Goal: Information Seeking & Learning: Learn about a topic

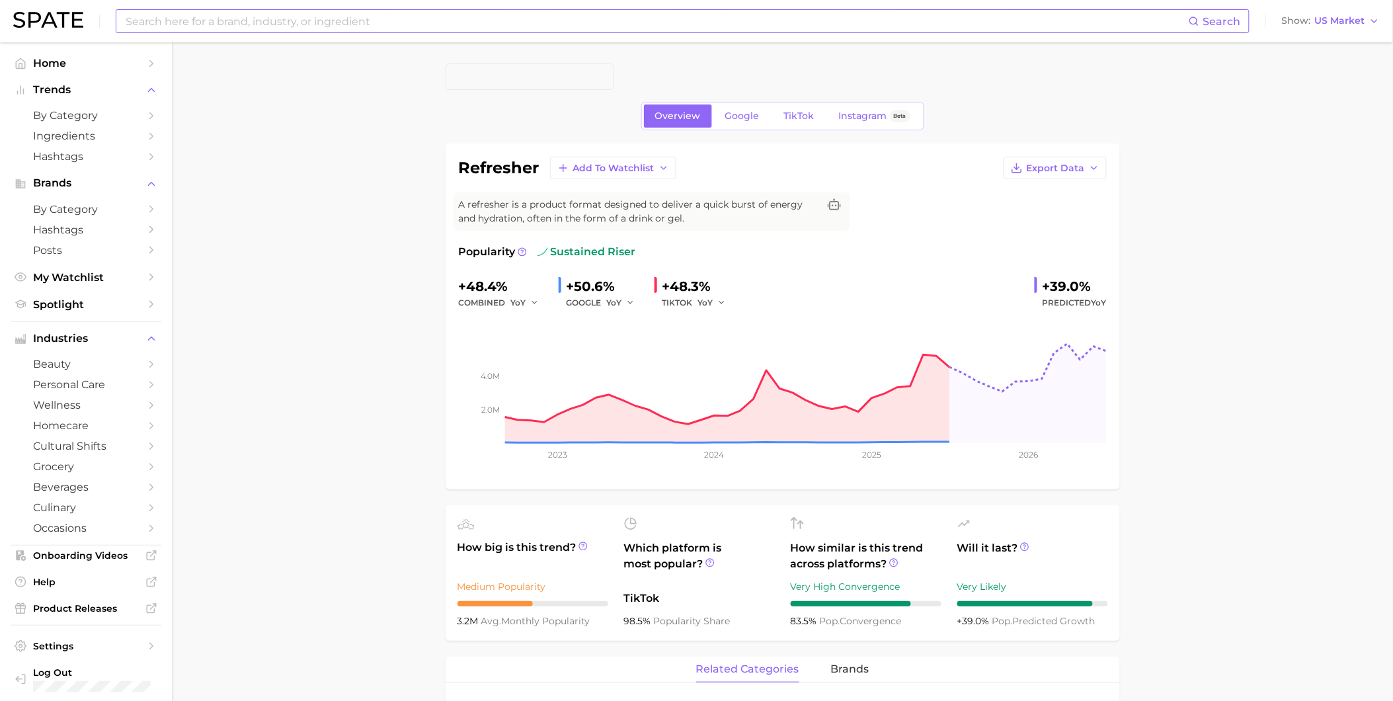
click at [424, 19] on input at bounding box center [656, 21] width 1064 height 22
type input "fairlife"
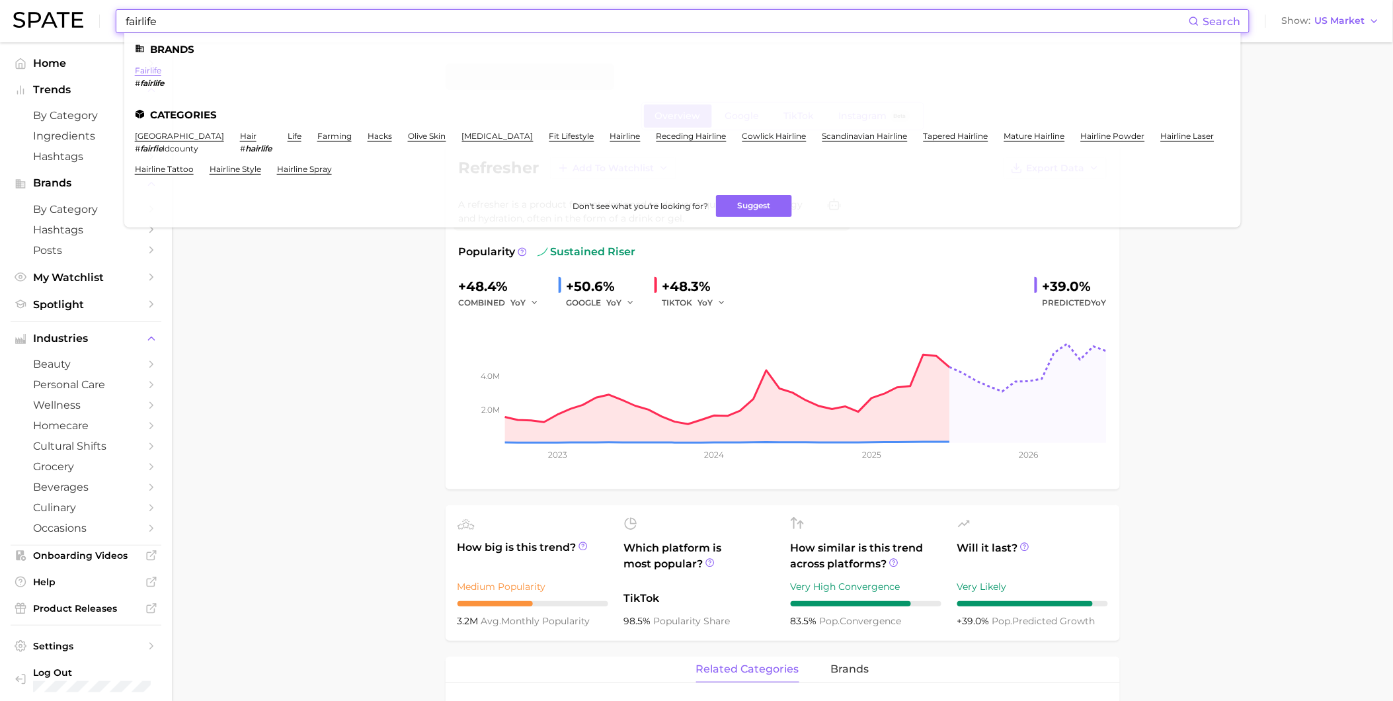
click at [143, 68] on link "fairlife" at bounding box center [148, 70] width 26 height 10
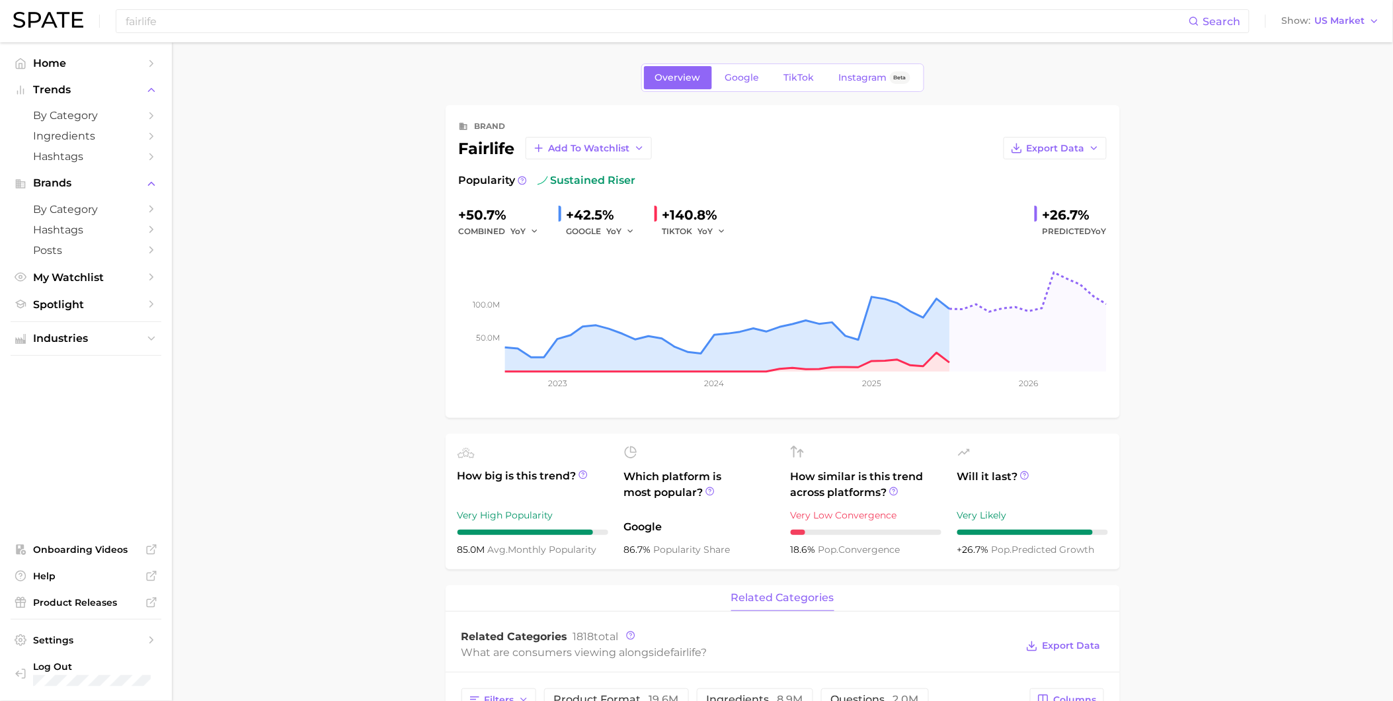
scroll to position [440, 0]
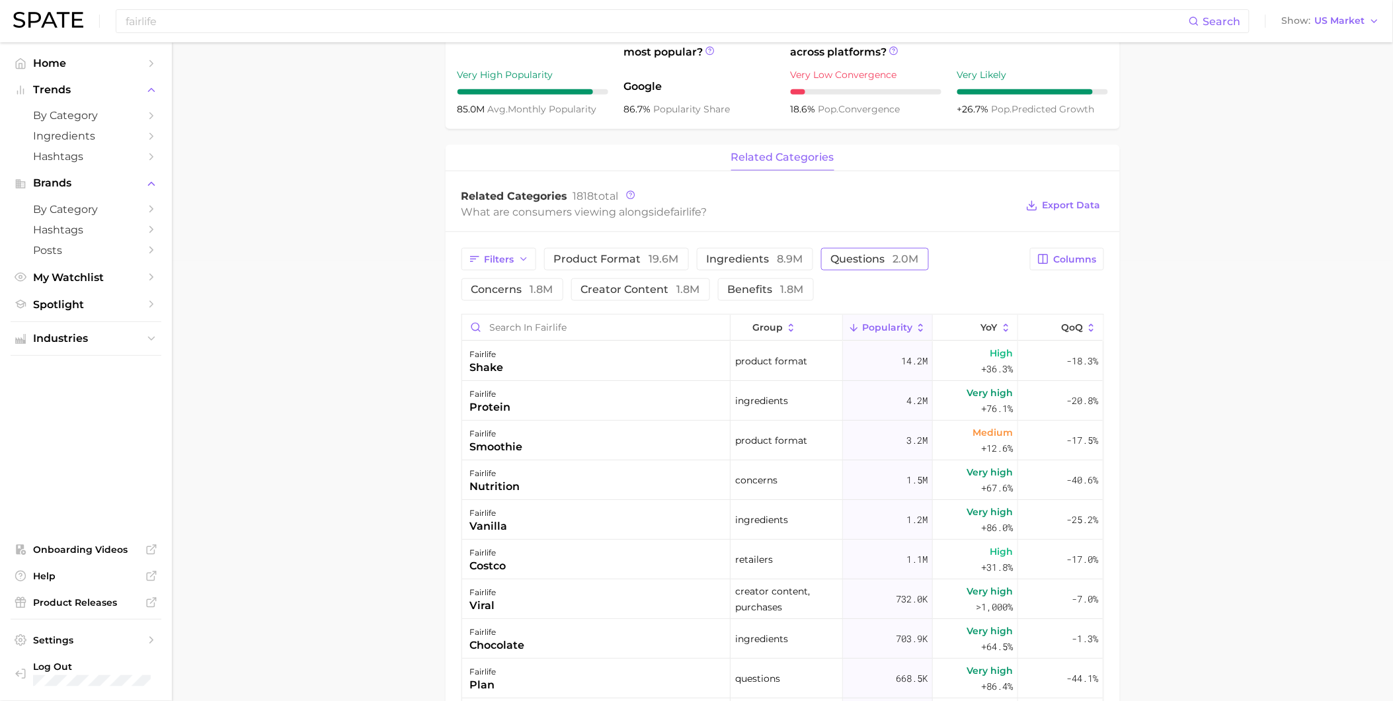
click at [854, 264] on span "questions 2.0m" at bounding box center [875, 259] width 88 height 11
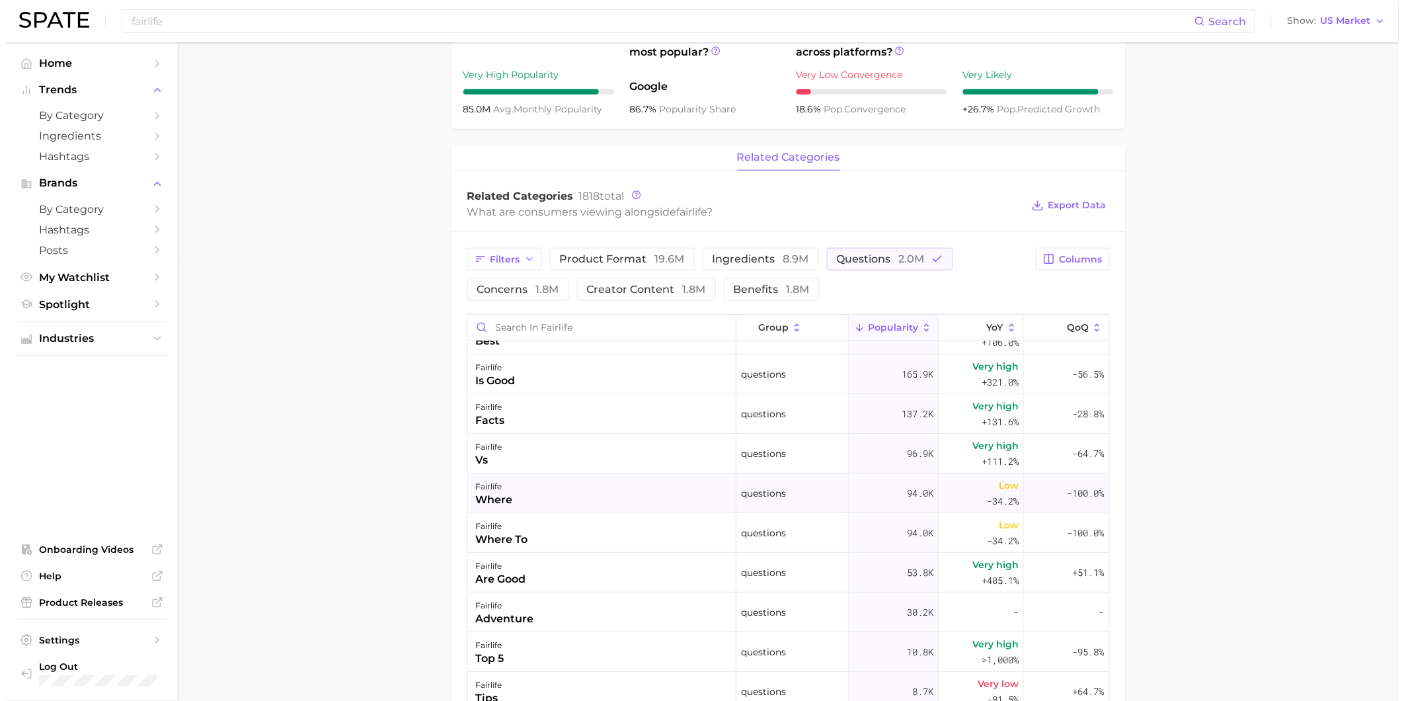
scroll to position [147, 0]
click at [546, 461] on div "fairlife vs" at bounding box center [596, 452] width 268 height 40
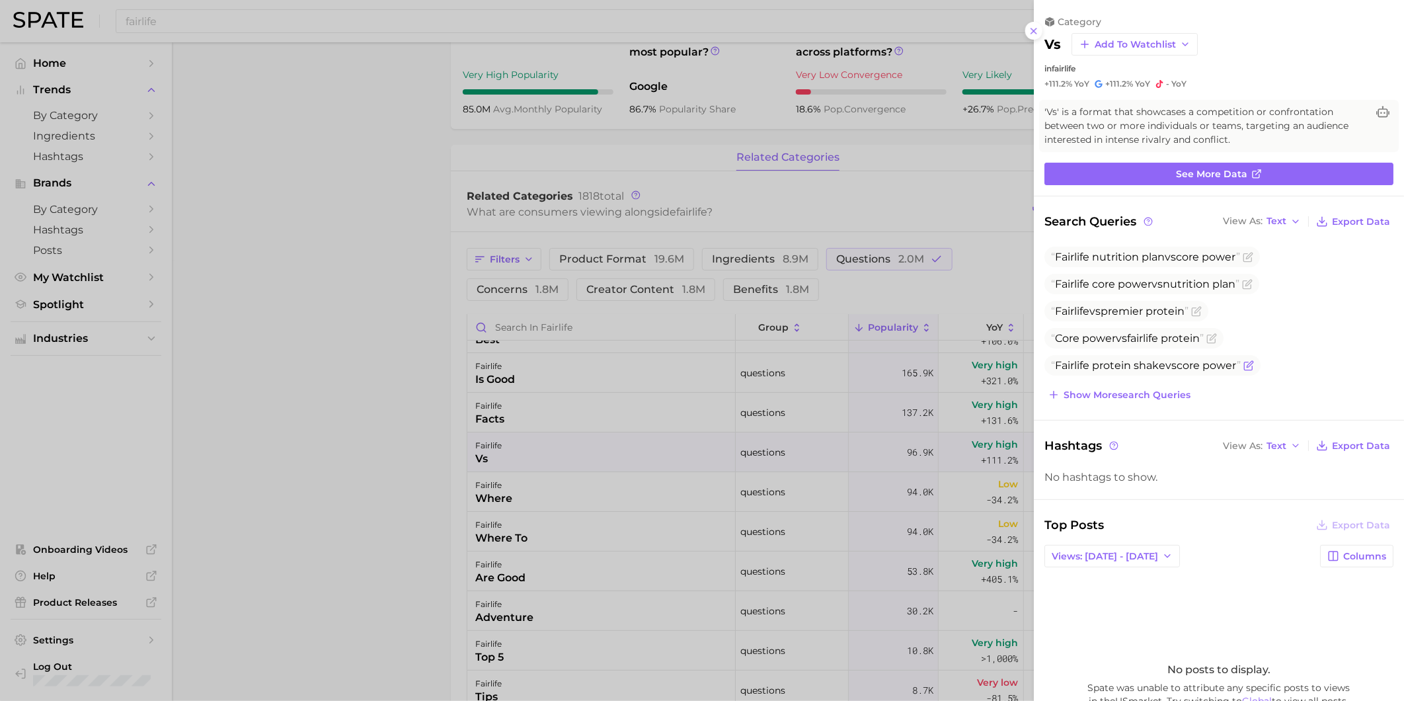
click at [1190, 371] on span "Fairlife protein shake vs core power" at bounding box center [1146, 365] width 190 height 13
click at [1139, 553] on span "Views: [DATE] - [DATE]" at bounding box center [1105, 556] width 106 height 11
click at [1134, 600] on button "Total Views" at bounding box center [1116, 604] width 145 height 24
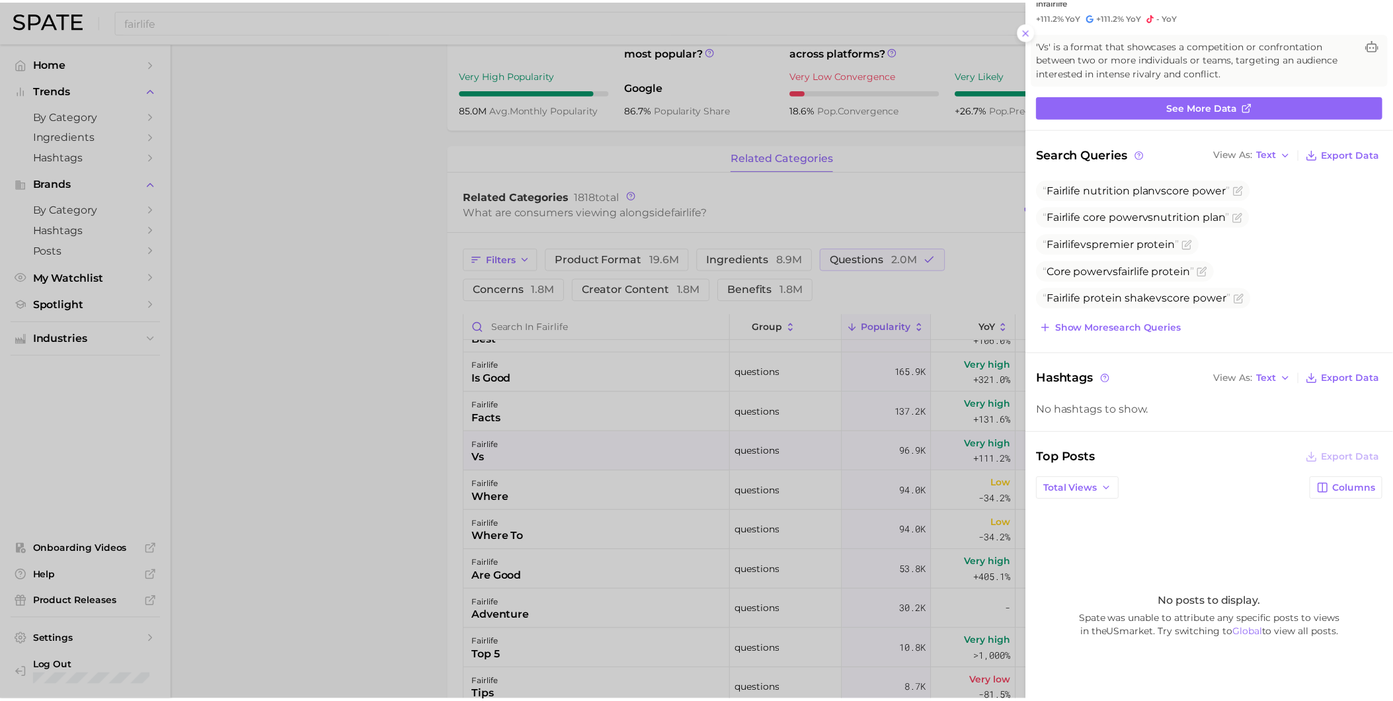
scroll to position [119, 0]
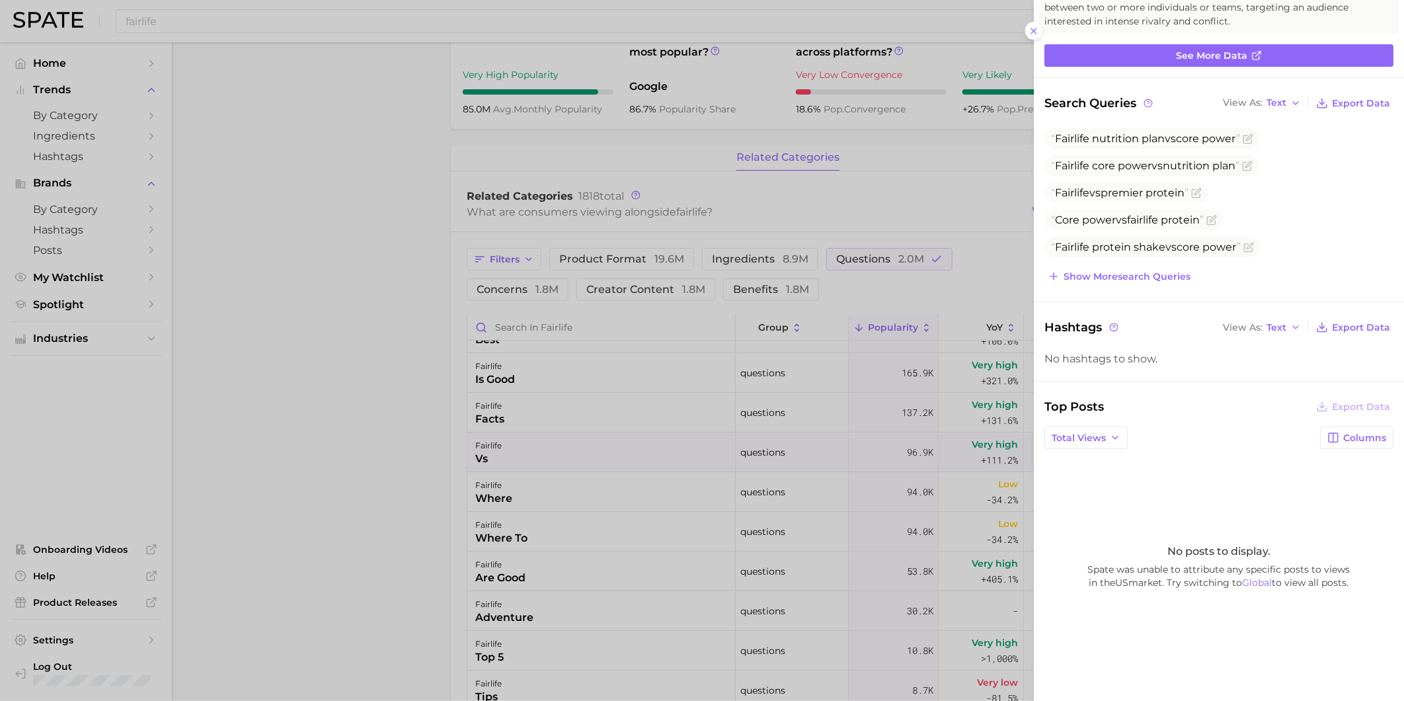
click at [582, 564] on div at bounding box center [702, 350] width 1404 height 701
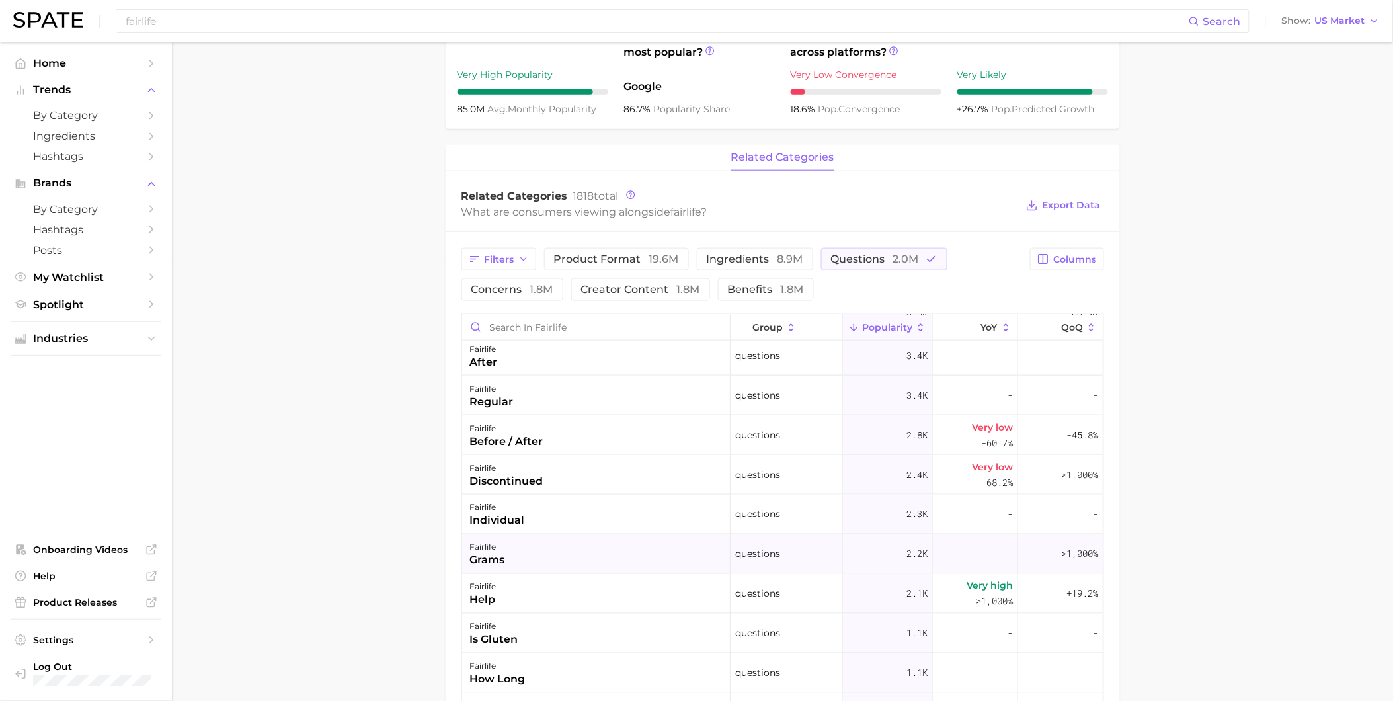
scroll to position [734, 0]
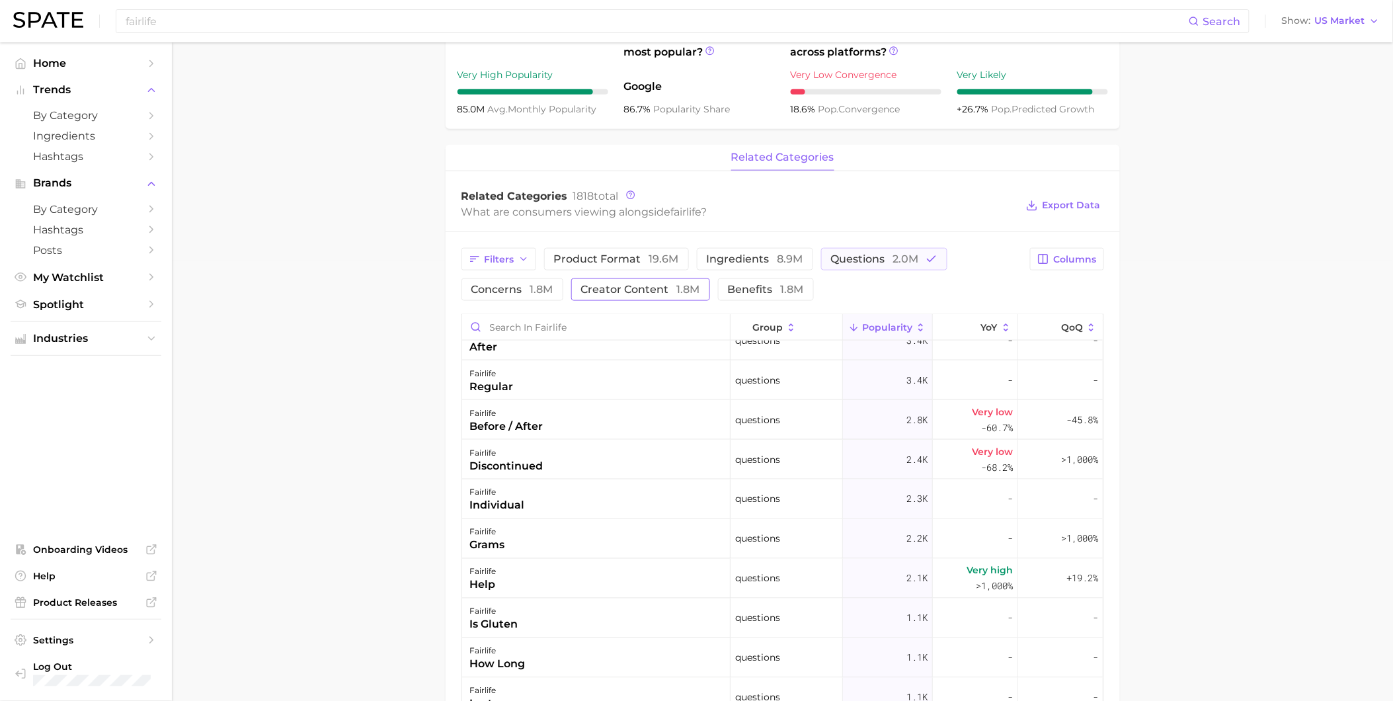
click at [672, 290] on span "creator content 1.8m" at bounding box center [640, 289] width 119 height 11
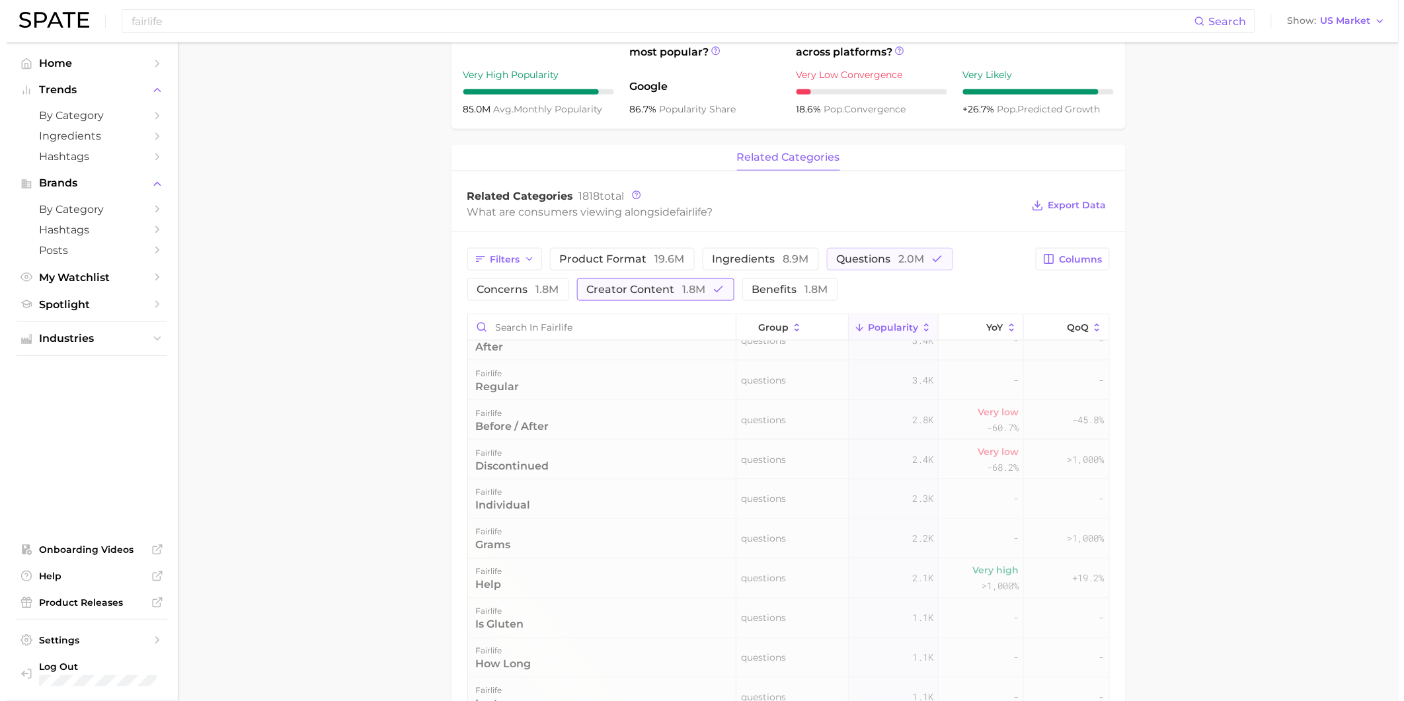
scroll to position [0, 0]
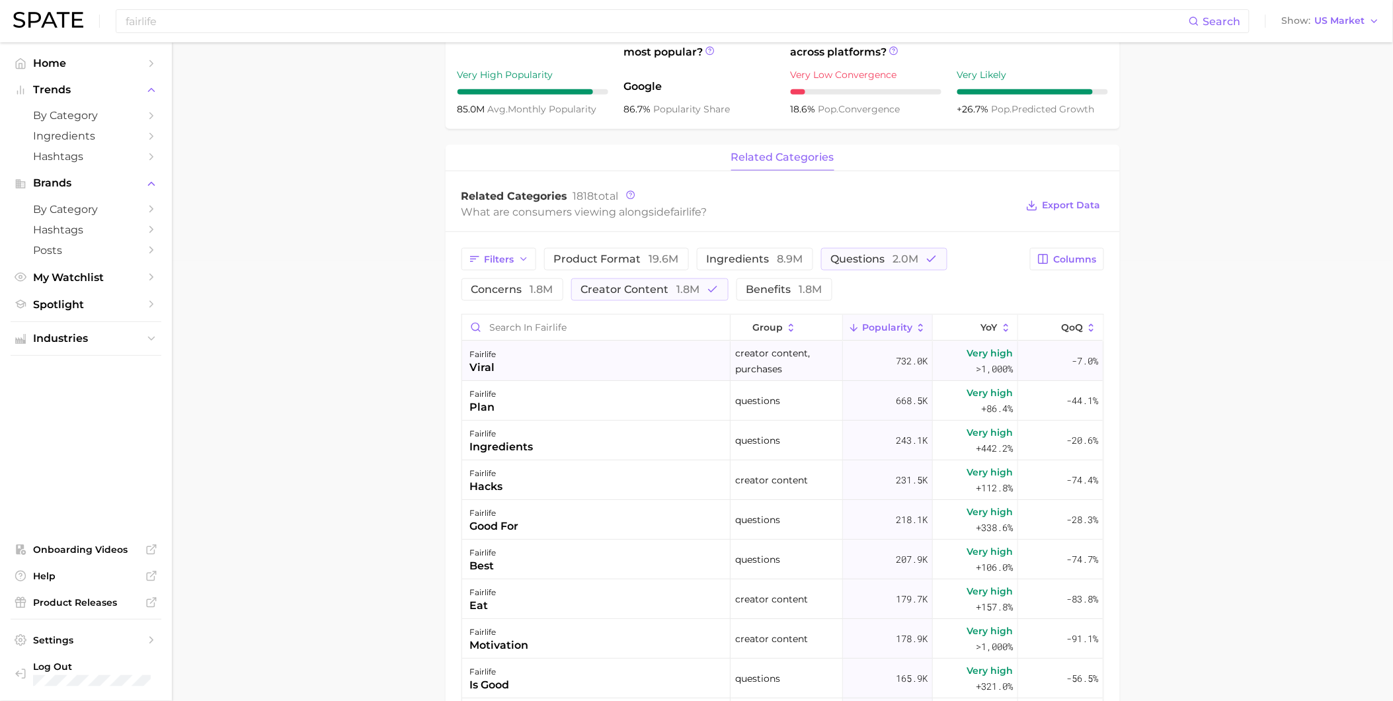
click at [559, 367] on div "fairlife viral" at bounding box center [596, 361] width 268 height 40
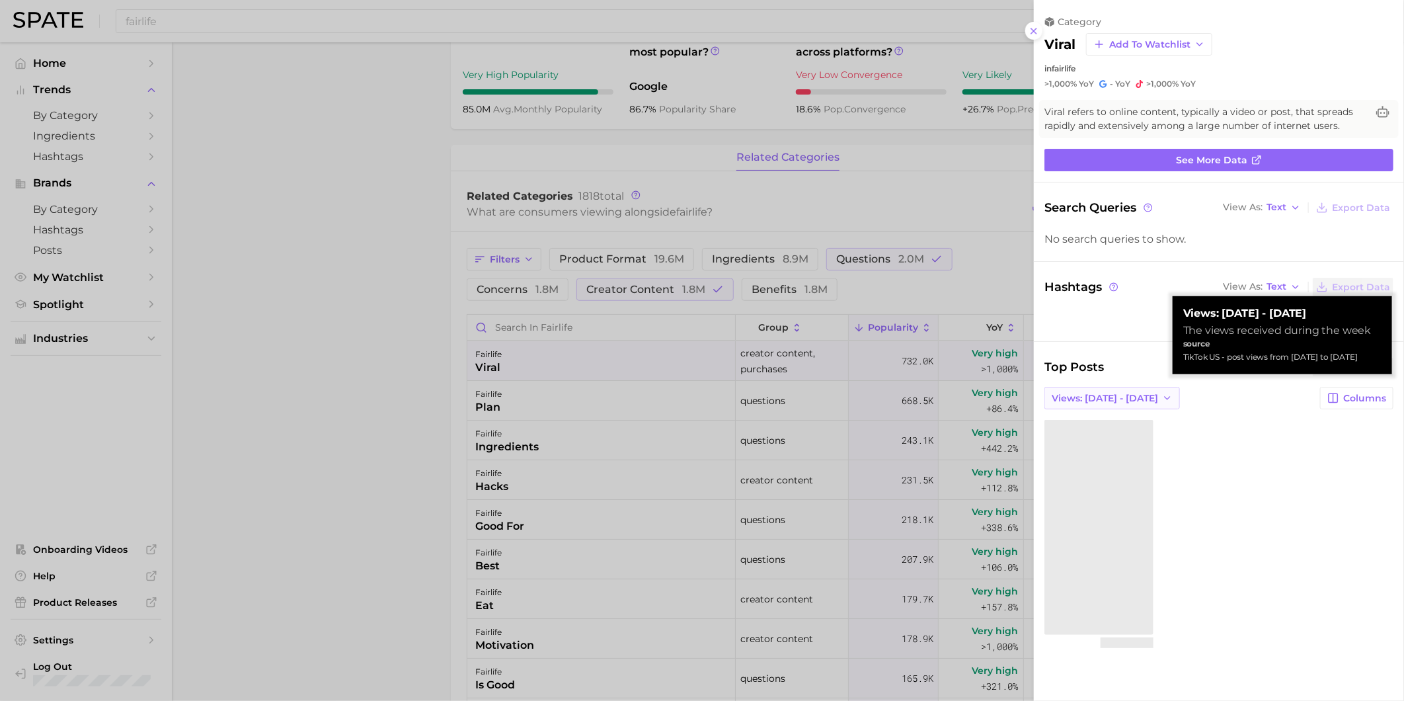
click at [1131, 398] on span "Views: [DATE] - [DATE]" at bounding box center [1105, 398] width 106 height 11
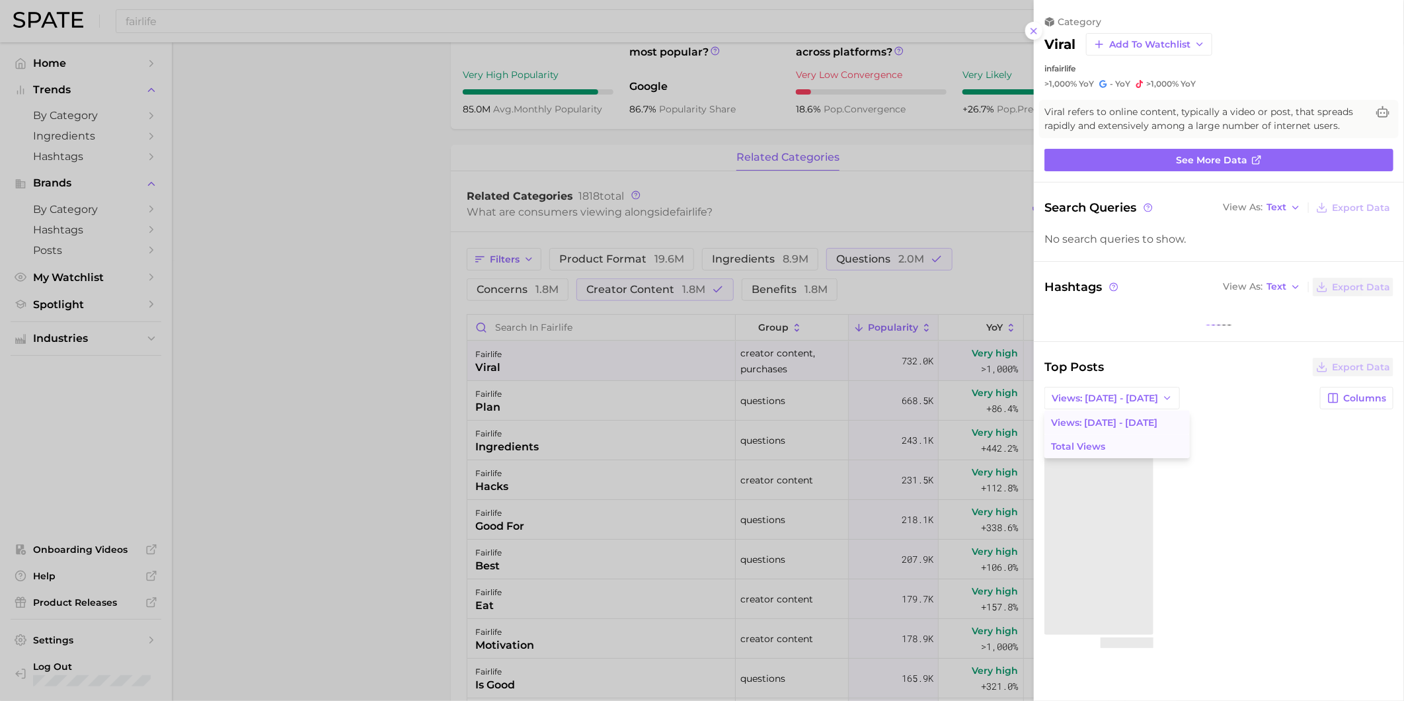
click at [1135, 443] on button "Total Views" at bounding box center [1116, 446] width 145 height 24
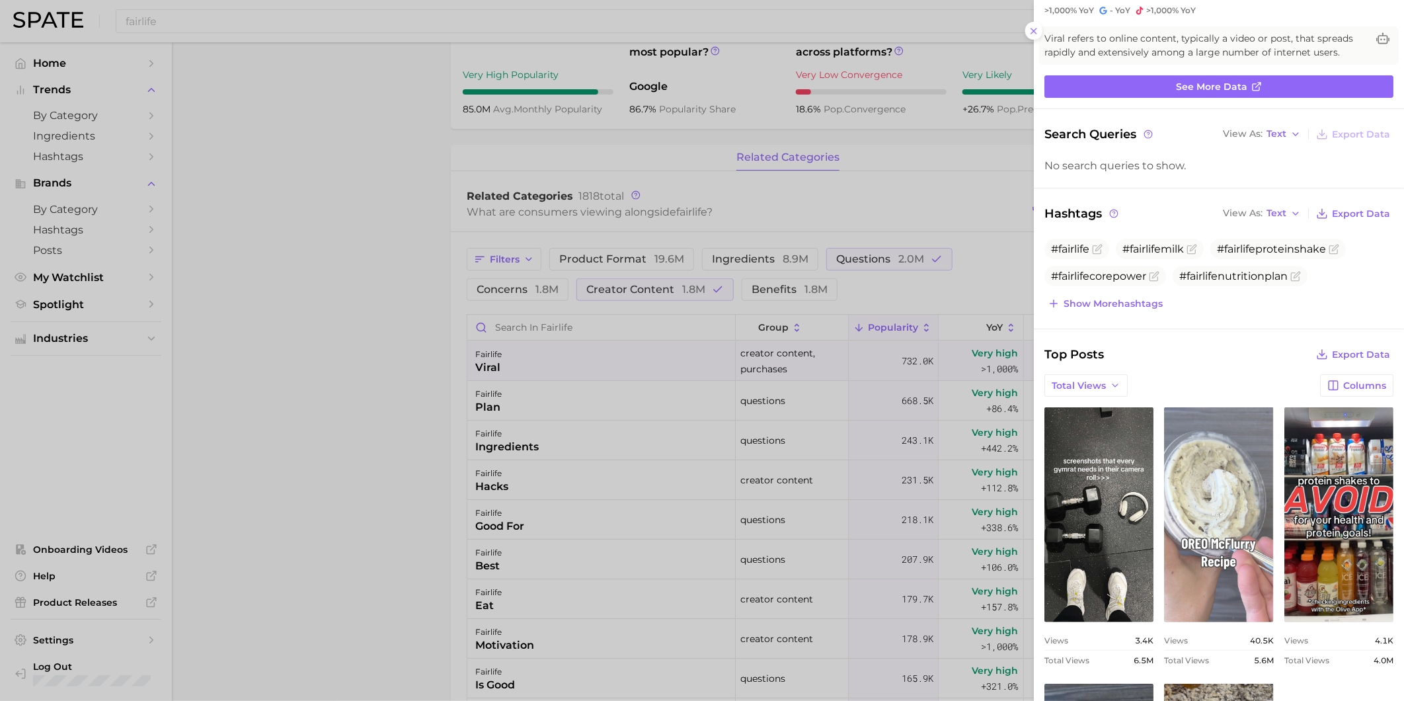
scroll to position [293, 0]
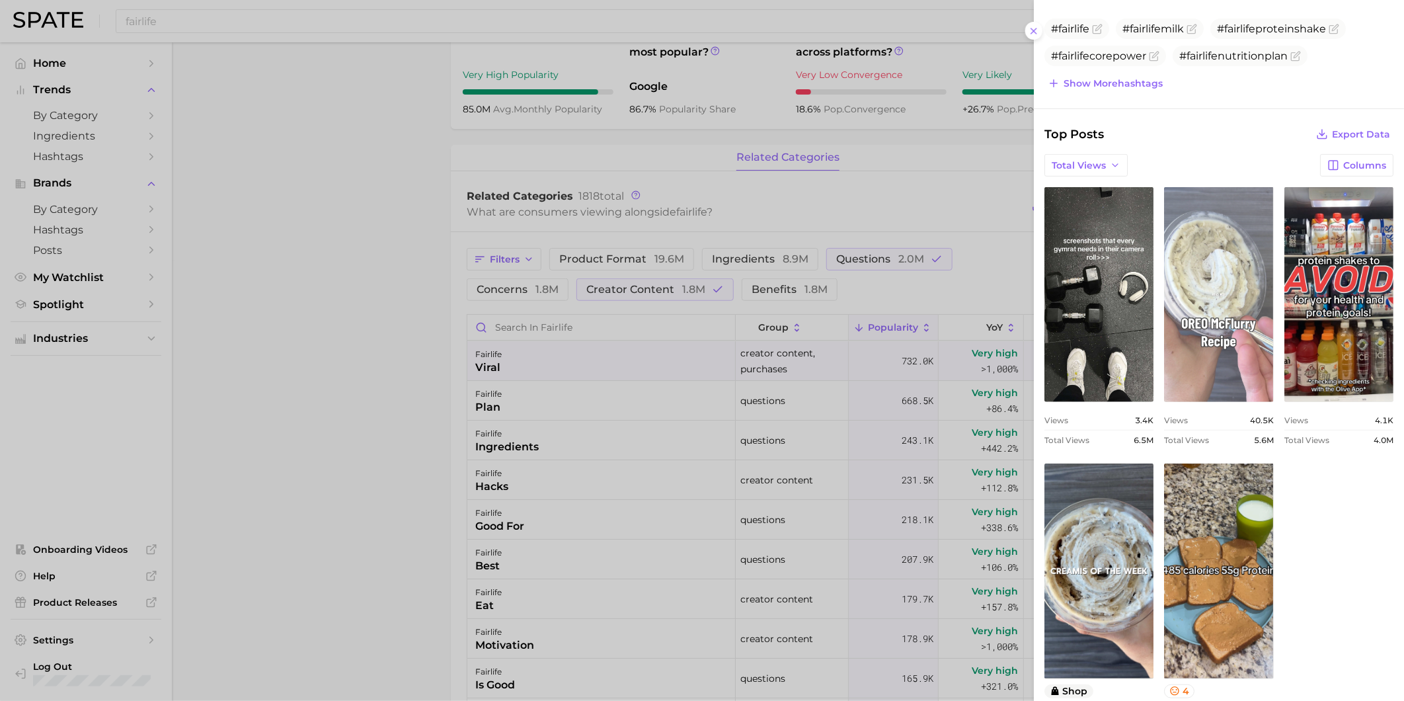
click at [1273, 322] on link "view post on TikTok" at bounding box center [1218, 294] width 109 height 215
